Goal: Task Accomplishment & Management: Complete application form

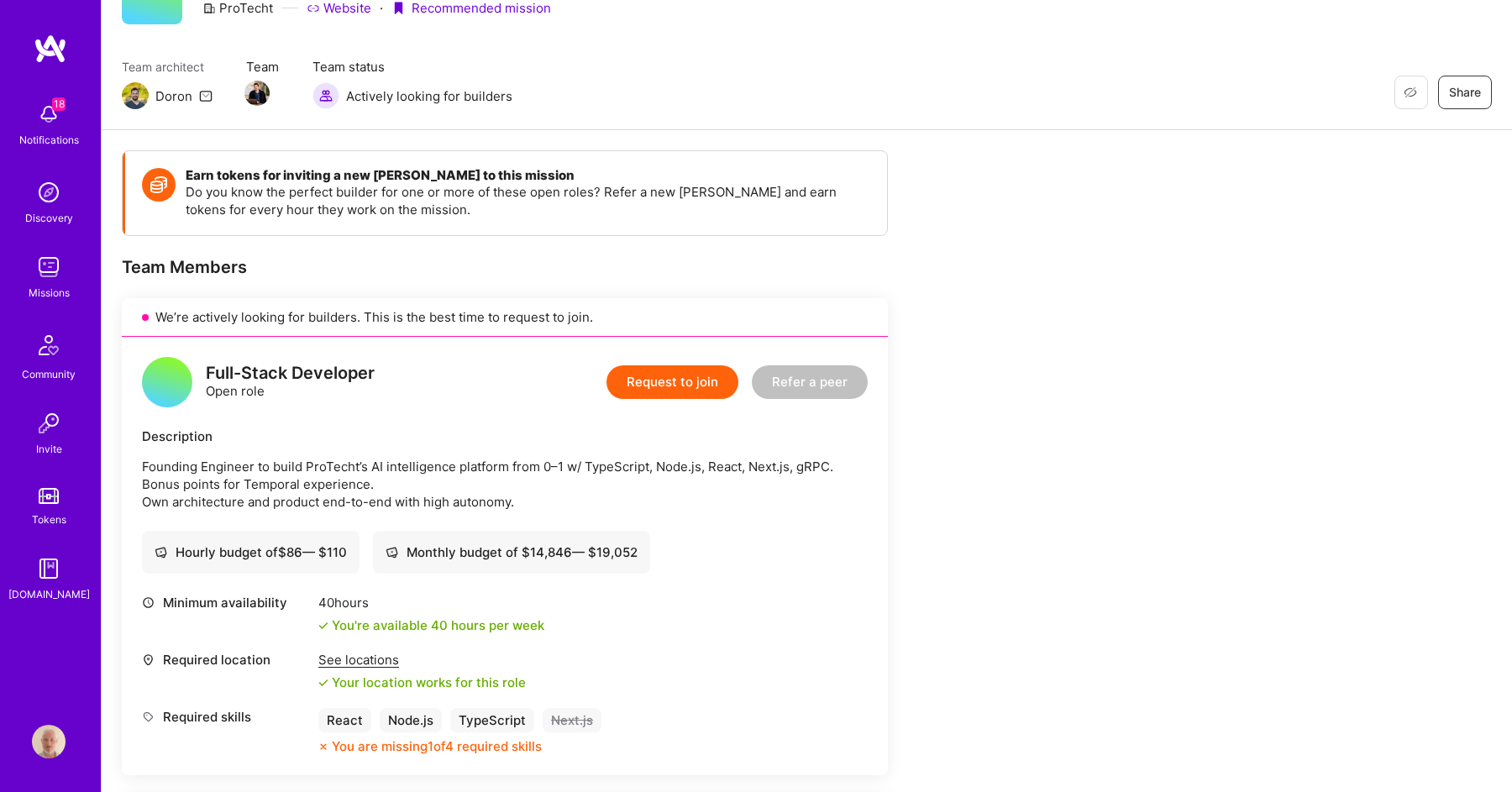
scroll to position [98, 0]
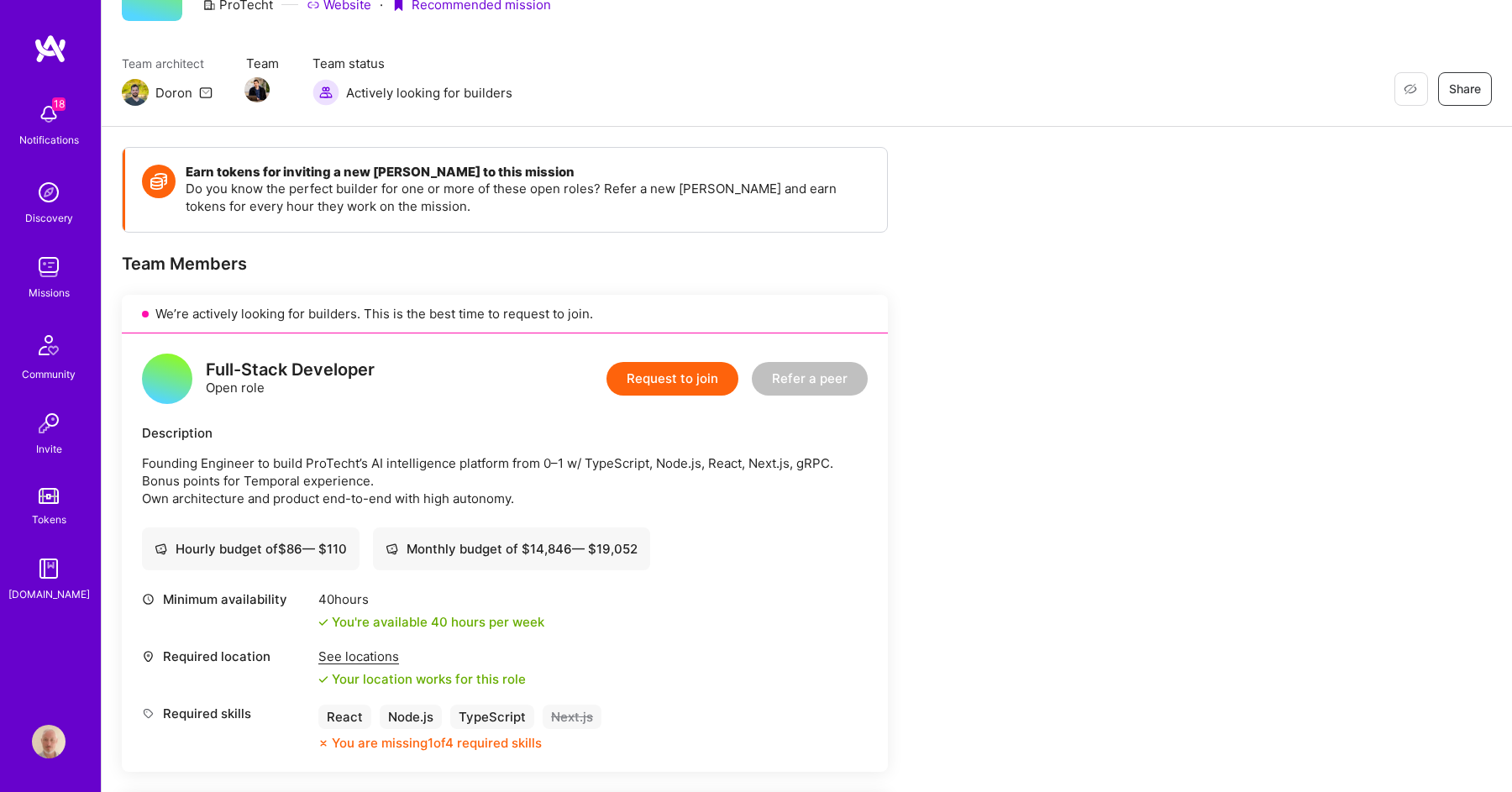
click at [698, 382] on button "Request to join" at bounding box center [672, 379] width 132 height 34
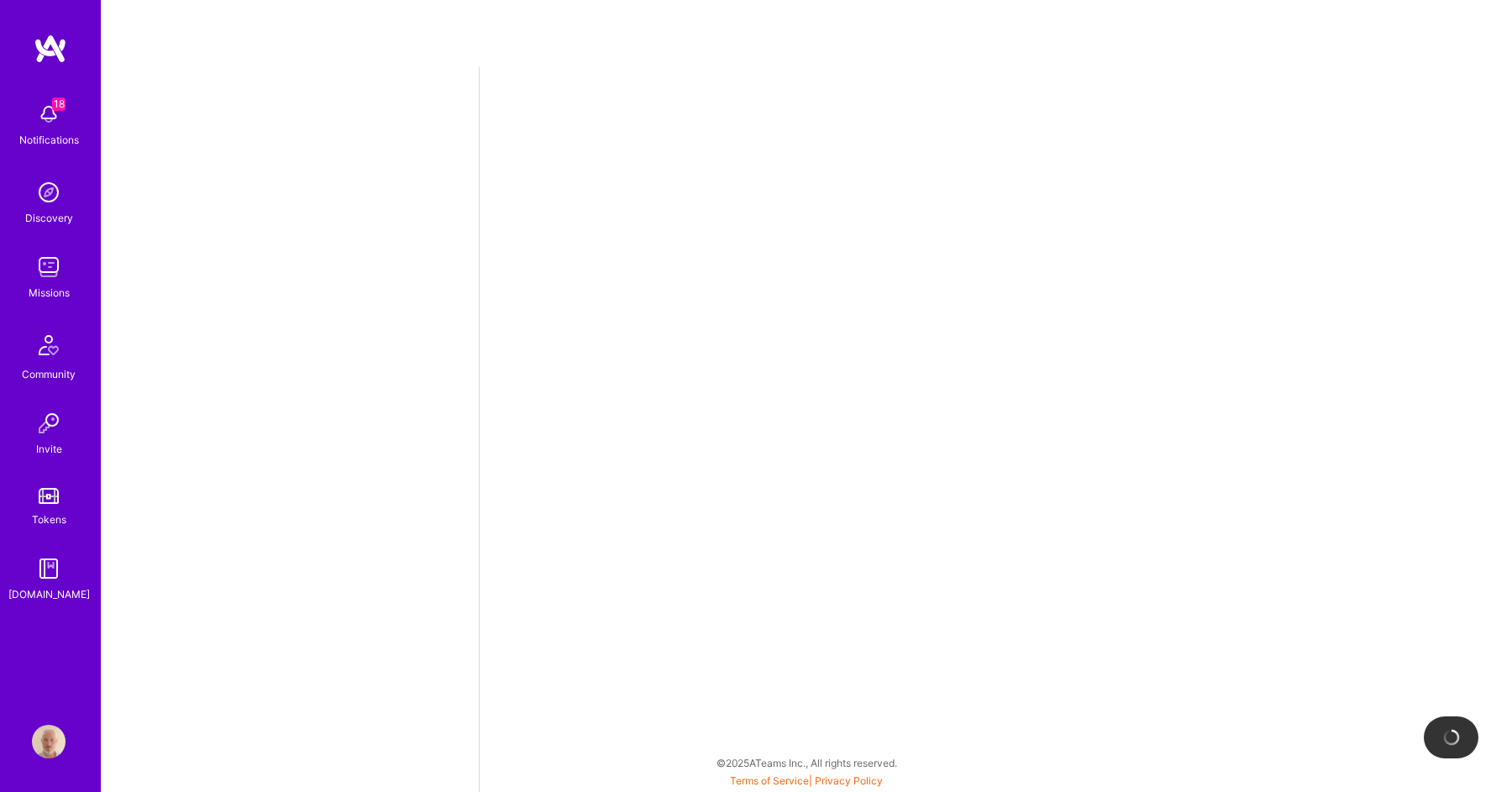
select select "US"
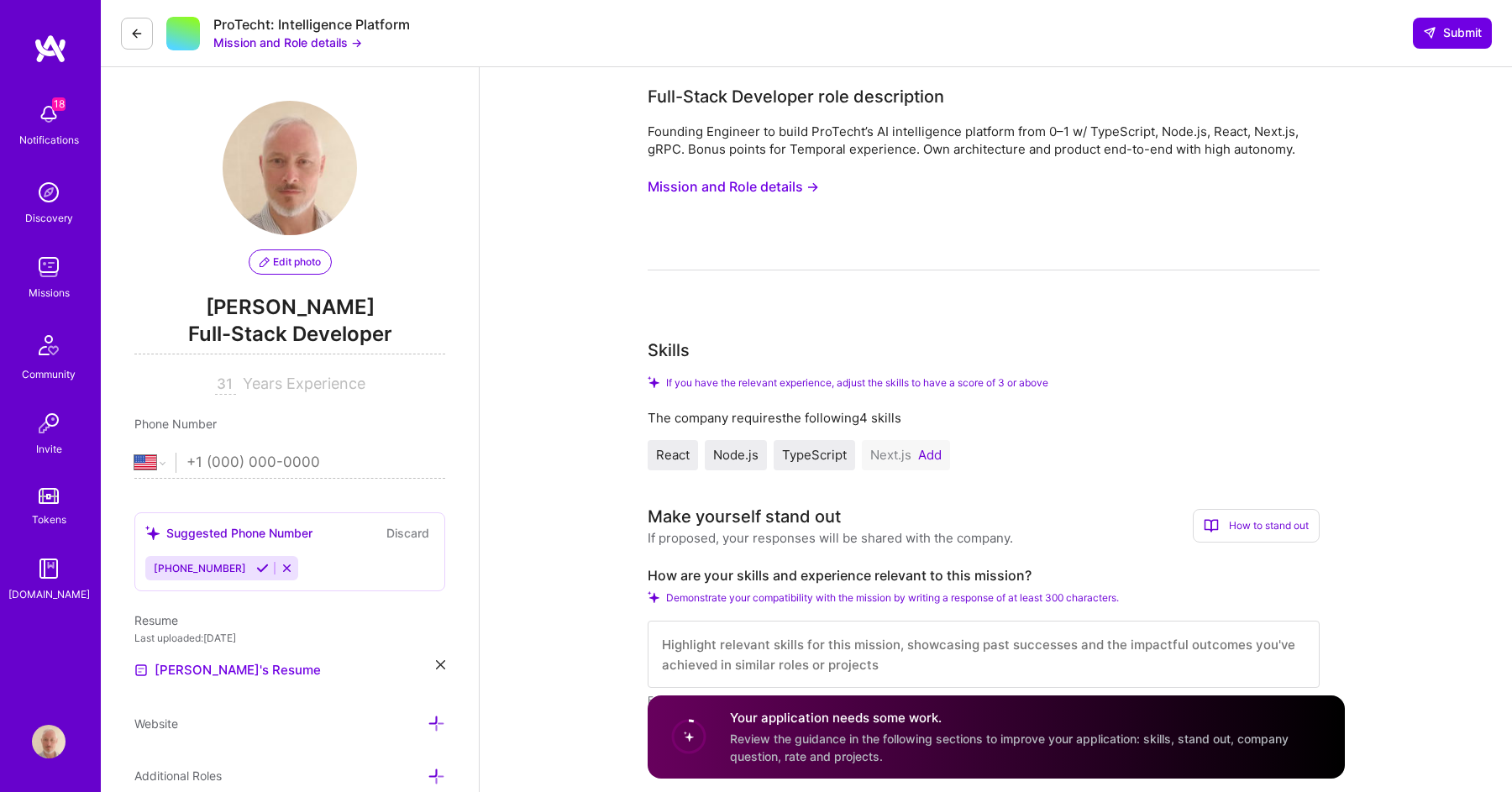
click at [934, 457] on button "Add" at bounding box center [930, 456] width 24 height 14
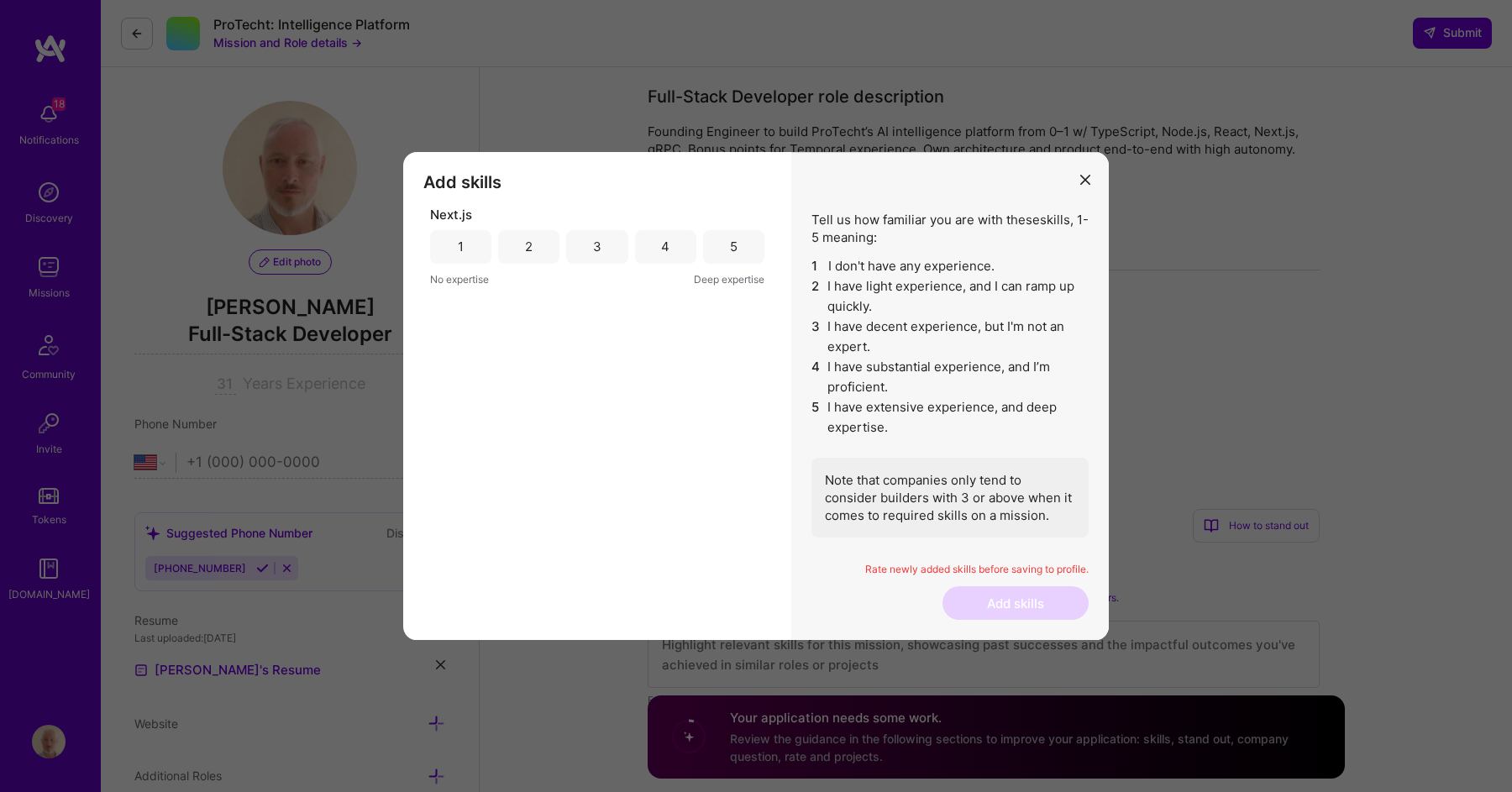
click at [652, 244] on div "4" at bounding box center [666, 247] width 61 height 34
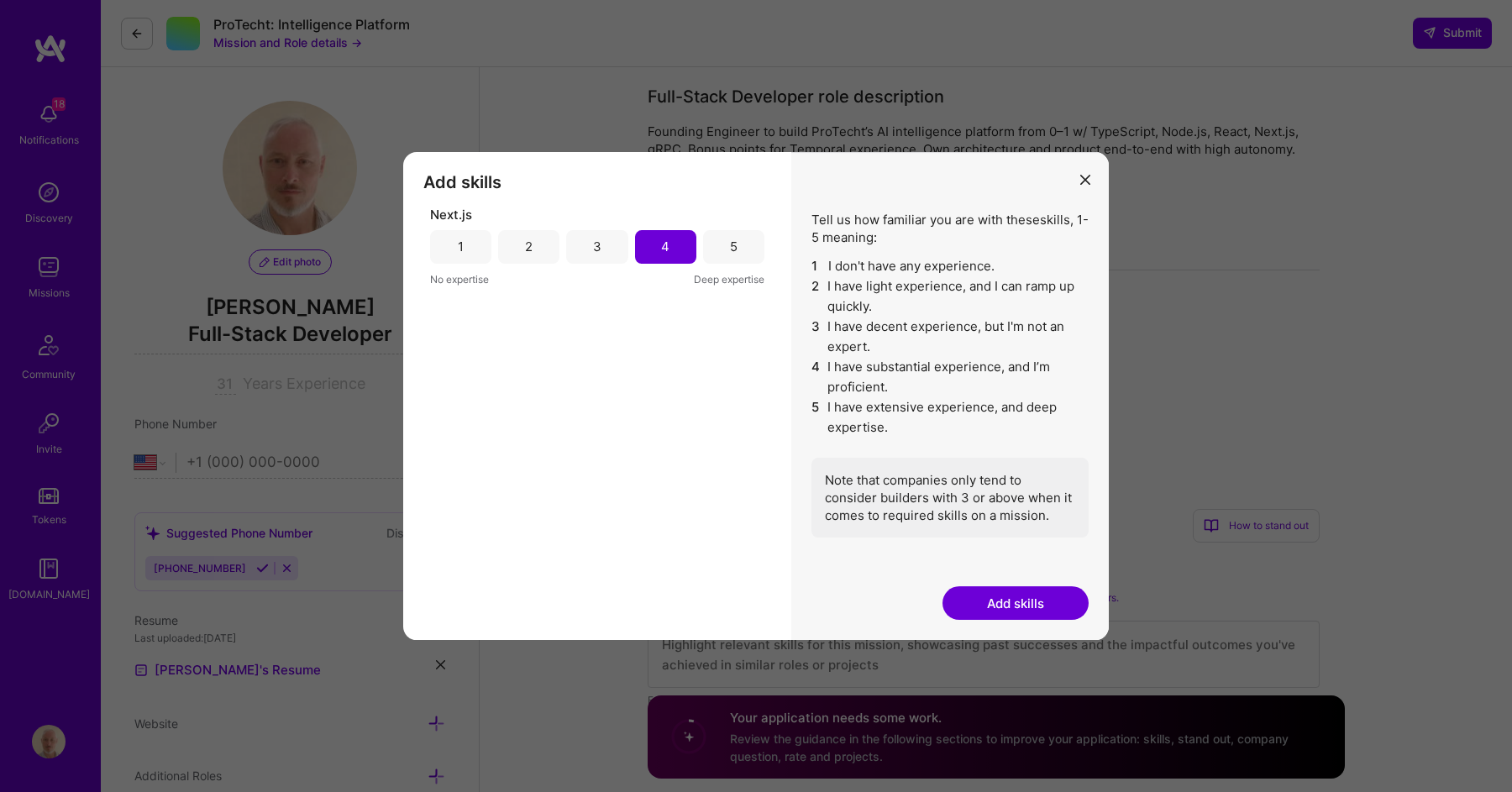
click at [1003, 605] on button "Add skills" at bounding box center [1015, 603] width 146 height 34
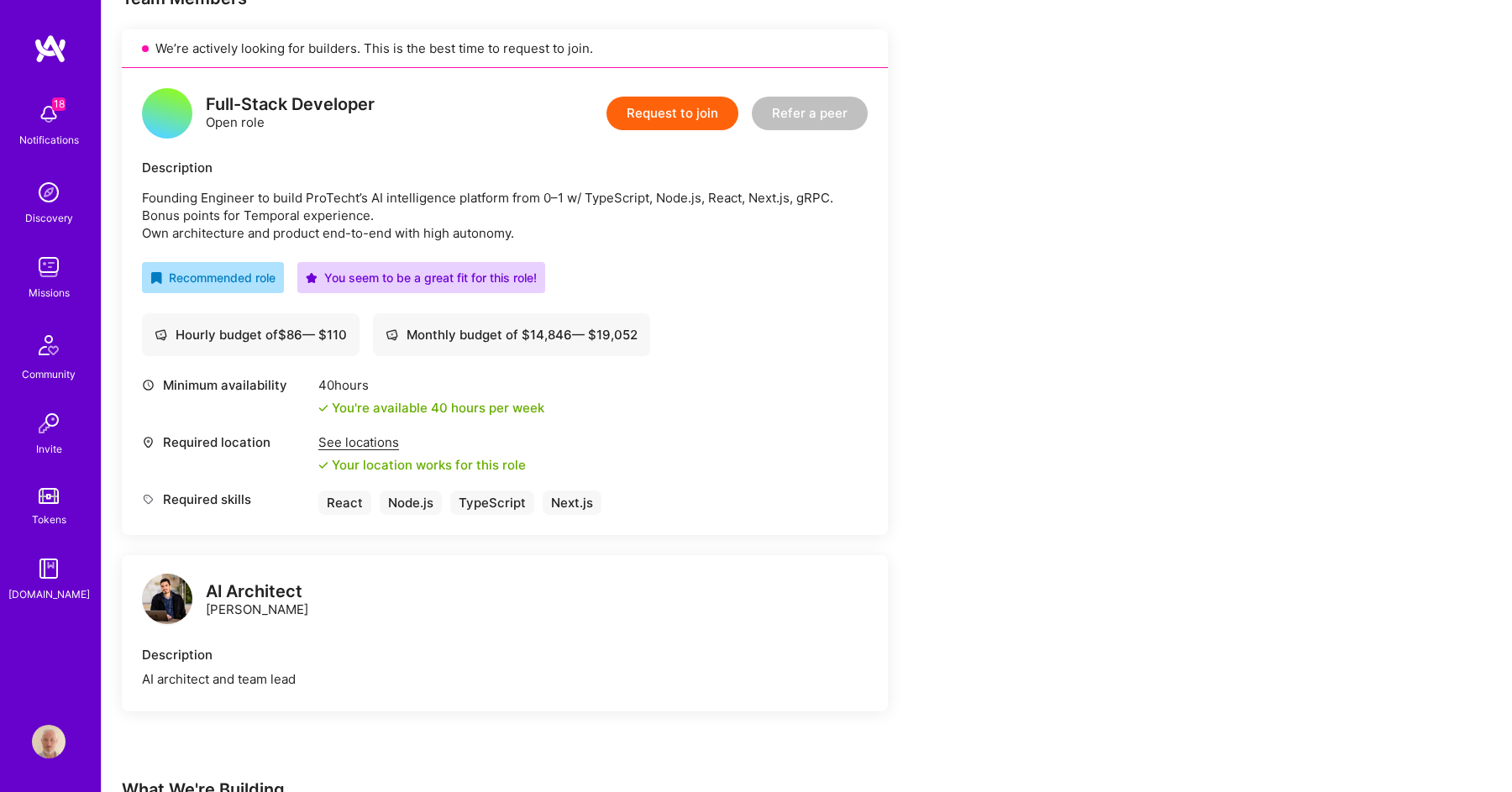
scroll to position [384, 0]
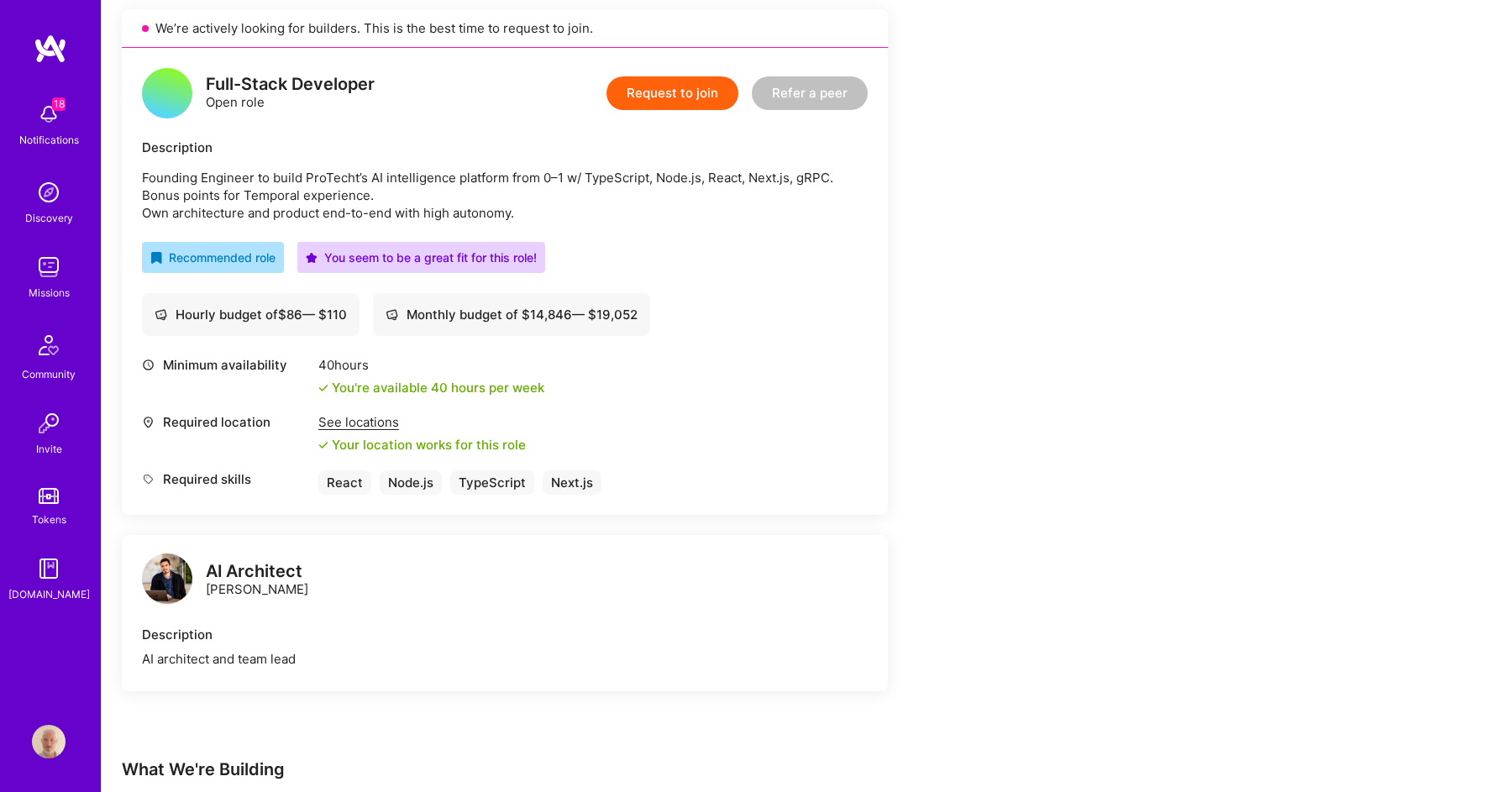
click at [685, 99] on button "Request to join" at bounding box center [672, 93] width 132 height 34
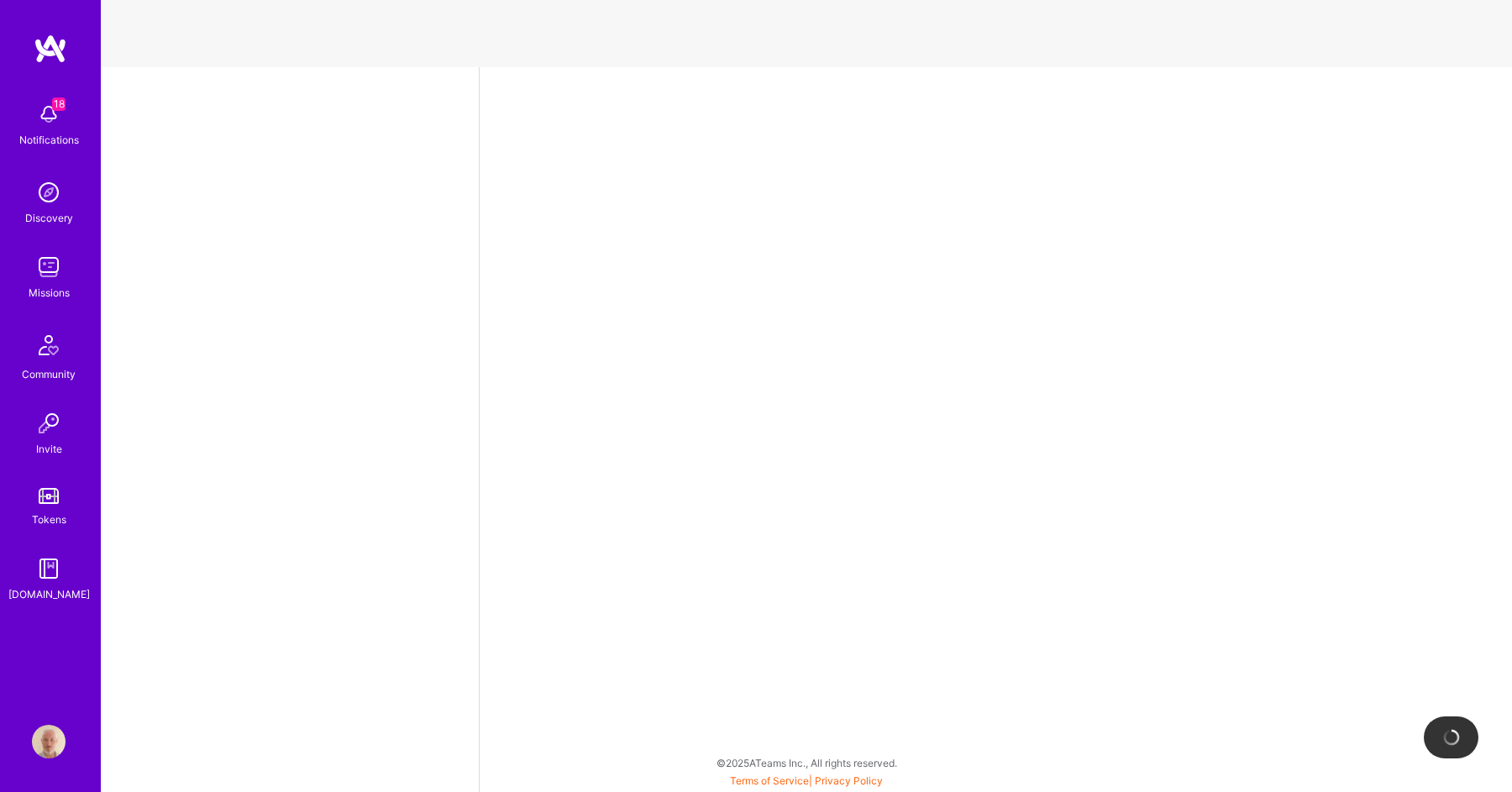
select select "US"
